Goal: Navigation & Orientation: Find specific page/section

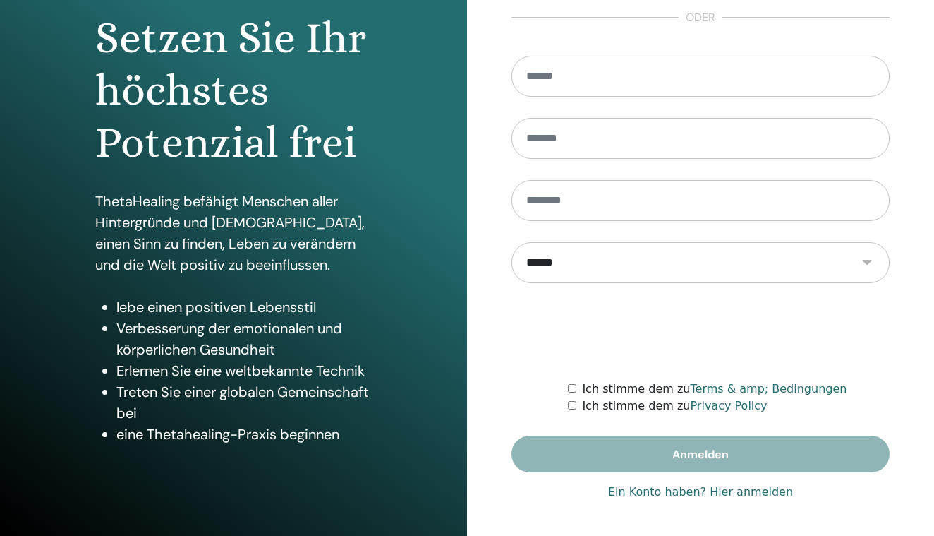
scroll to position [142, 0]
click at [753, 497] on link "Ein Konto haben? Hier anmelden" at bounding box center [700, 491] width 185 height 17
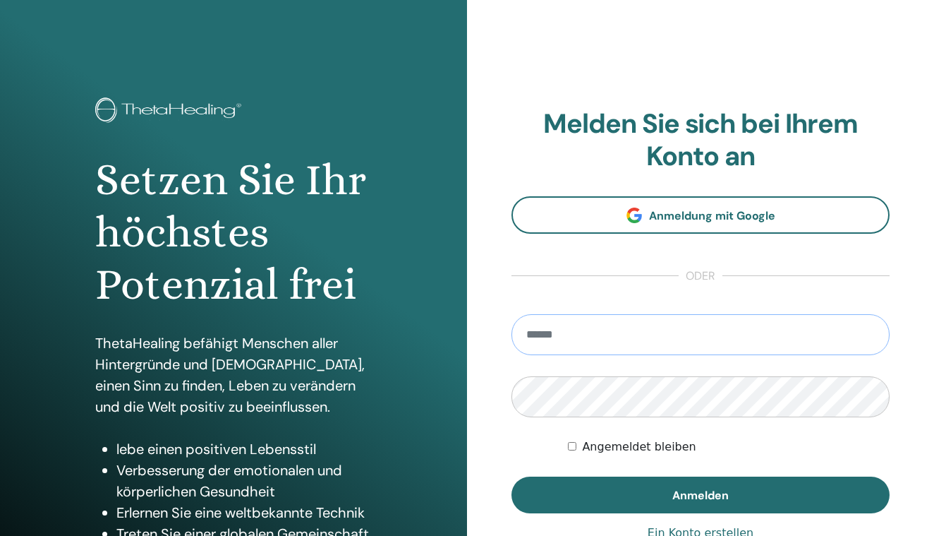
type input "**********"
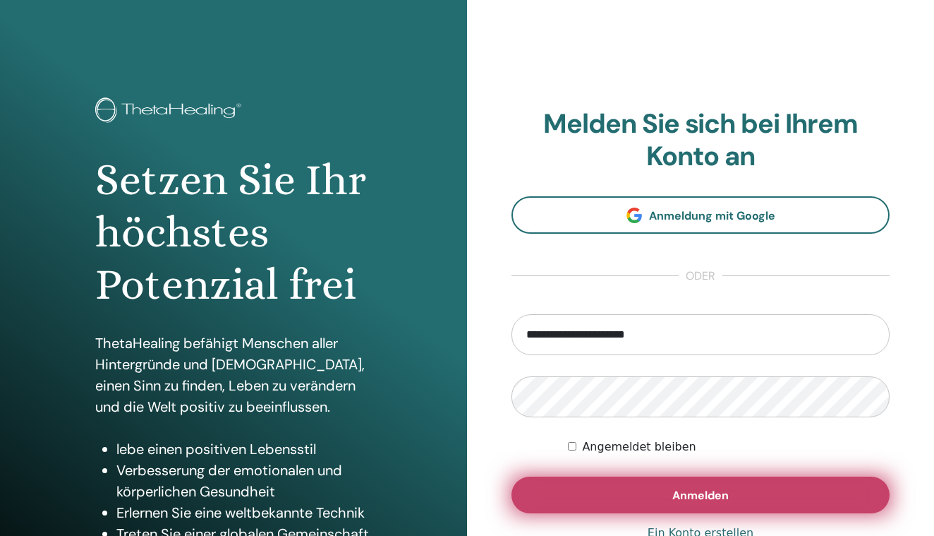
click at [652, 500] on button "Anmelden" at bounding box center [701, 494] width 378 height 37
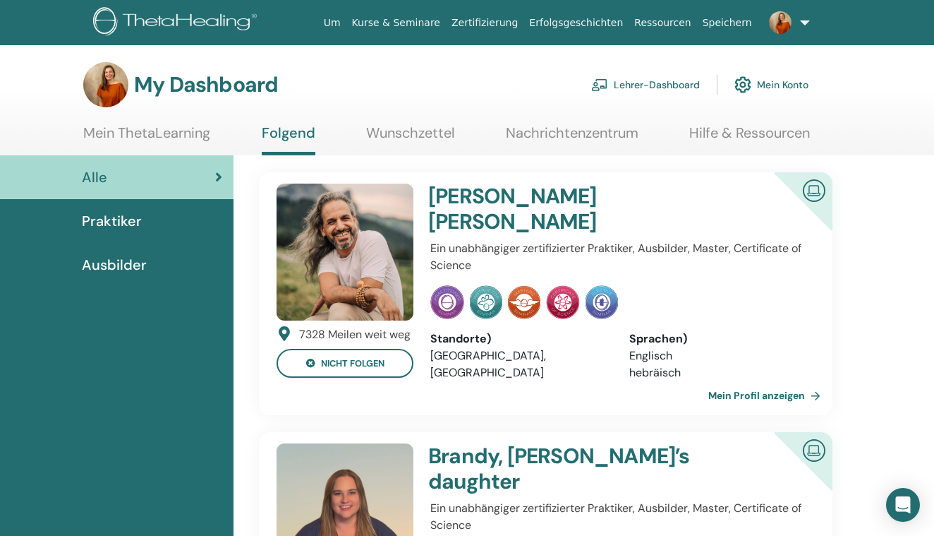
click at [195, 137] on link "Mein ThetaLearning" at bounding box center [146, 138] width 127 height 28
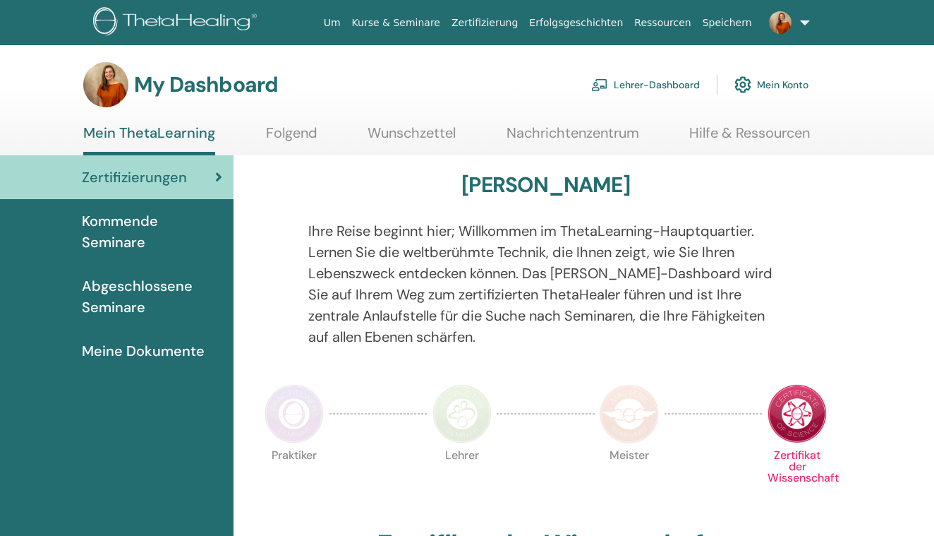
scroll to position [-1, 0]
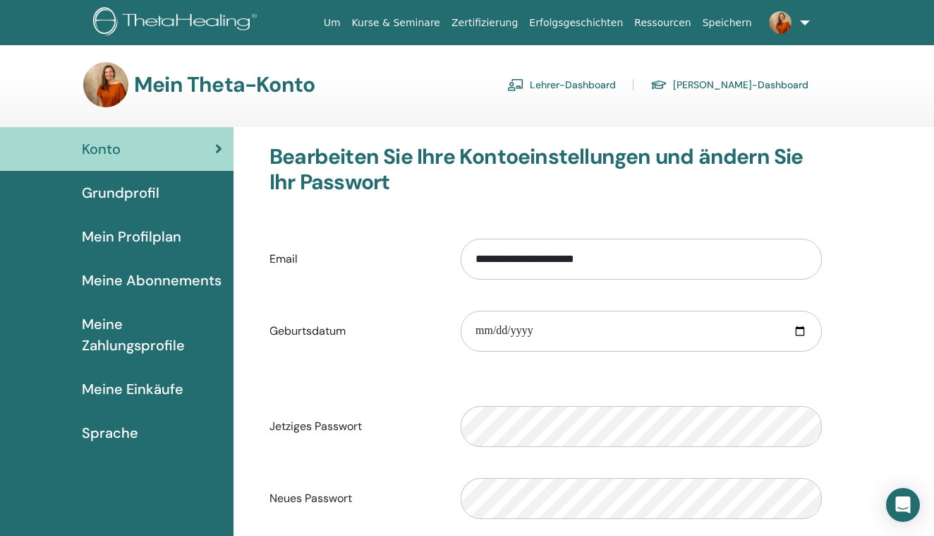
click at [727, 87] on link "Schüler-Dashboard" at bounding box center [730, 84] width 158 height 23
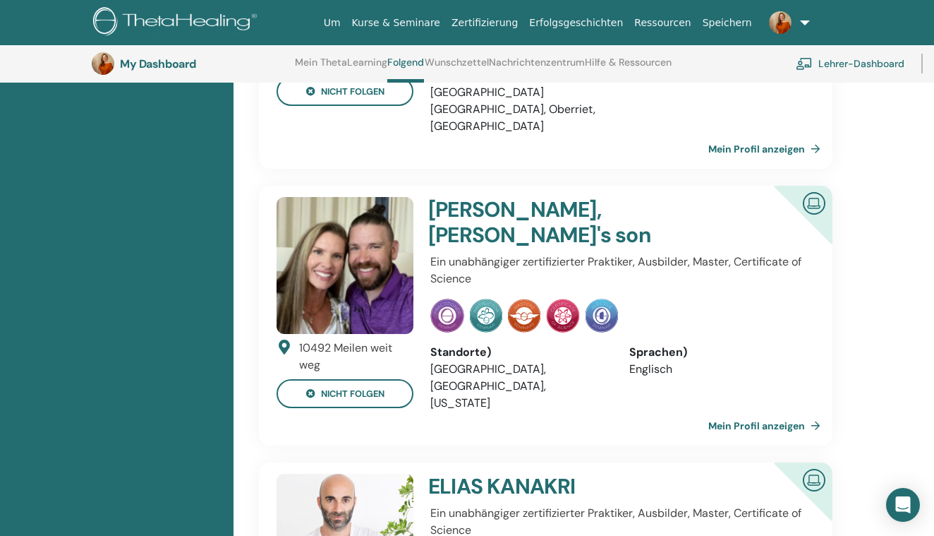
scroll to position [850, 0]
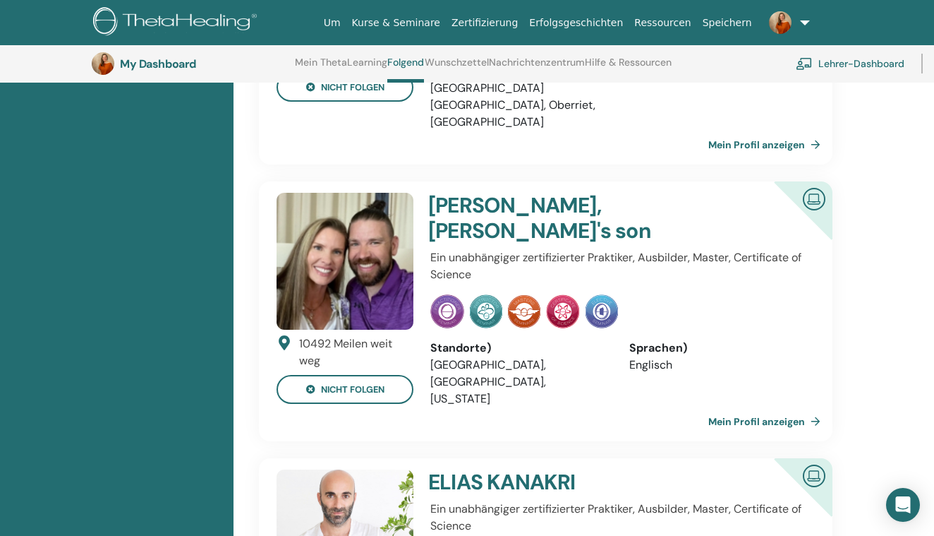
click at [736, 407] on link "Mein Profil anzeigen" at bounding box center [767, 421] width 118 height 28
